Goal: Book appointment/travel/reservation

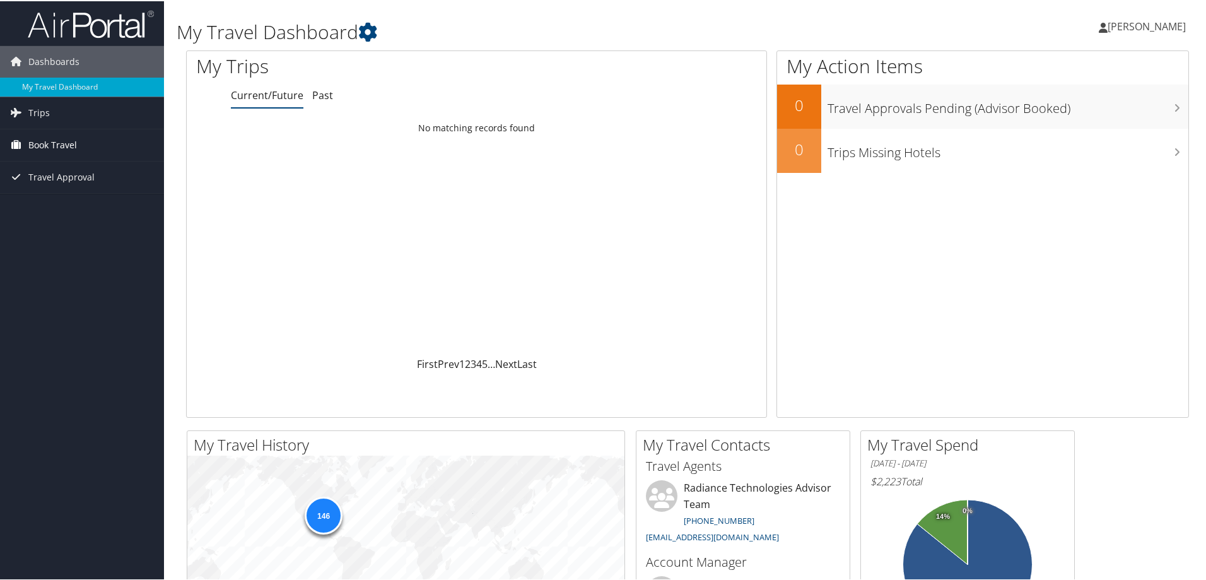
click at [58, 146] on span "Book Travel" at bounding box center [52, 144] width 49 height 32
click at [95, 203] on link "Book/Manage Online Trips" at bounding box center [82, 206] width 164 height 19
